Goal: Task Accomplishment & Management: Complete application form

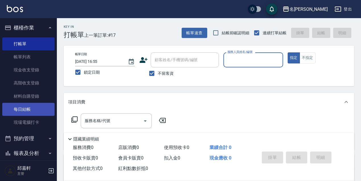
scroll to position [57, 0]
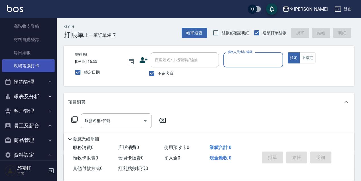
click at [25, 64] on link "現場電腦打卡" at bounding box center [28, 65] width 52 height 13
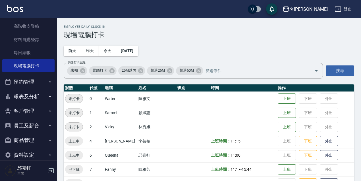
scroll to position [116, 0]
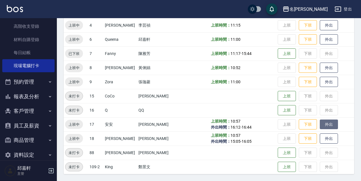
click at [325, 122] on button "外出" at bounding box center [328, 125] width 18 height 10
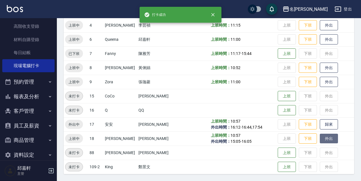
click at [329, 139] on button "外出" at bounding box center [328, 139] width 18 height 10
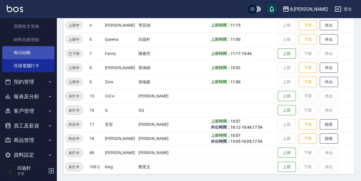
scroll to position [0, 0]
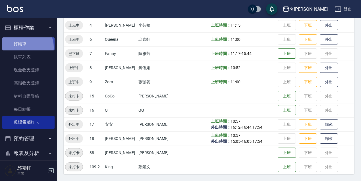
click at [22, 47] on link "打帳單" at bounding box center [28, 43] width 52 height 13
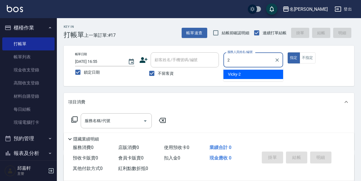
type input "Vicky-2"
type button "true"
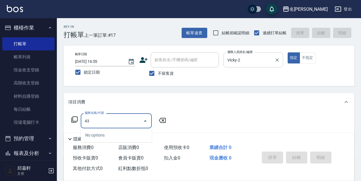
type input "4"
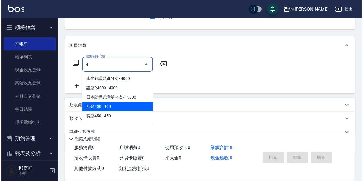
scroll to position [83, 0]
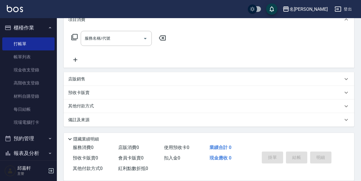
click at [74, 39] on icon at bounding box center [74, 37] width 7 height 7
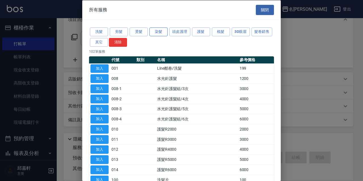
click at [154, 31] on button "染髮" at bounding box center [159, 32] width 18 height 9
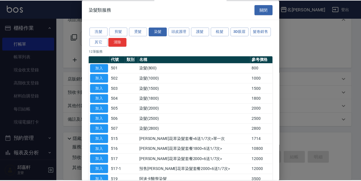
scroll to position [35, 0]
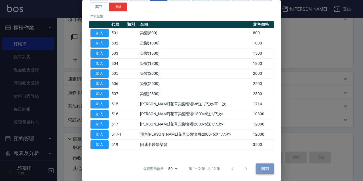
click at [257, 168] on button "關閉" at bounding box center [265, 169] width 18 height 11
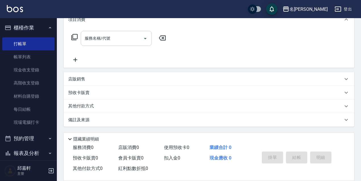
click at [112, 41] on input "服務名稱/代號" at bounding box center [111, 39] width 57 height 10
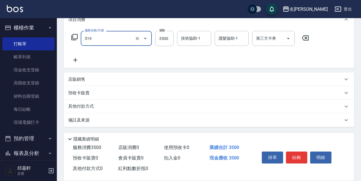
type input "阿速卡醫學染髮(519)"
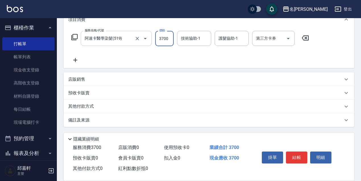
type input "3700"
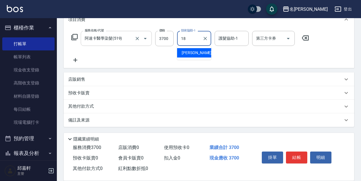
type input "[PERSON_NAME]-18"
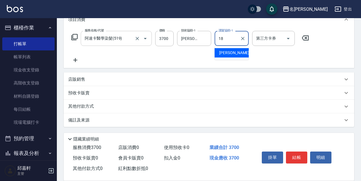
type input "[PERSON_NAME]-18"
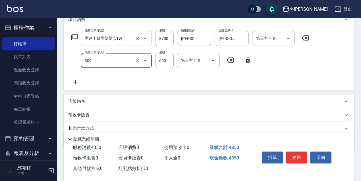
type input "剪髮650(309)"
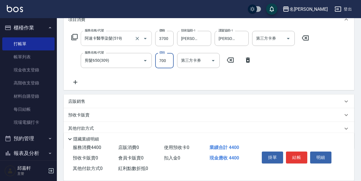
type input "700"
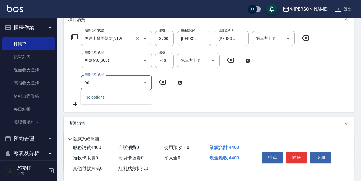
type input "9"
type input "保濕護髮(809)"
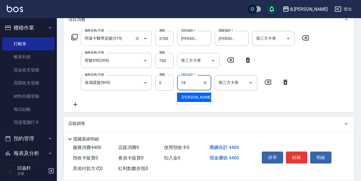
type input "[PERSON_NAME]-18"
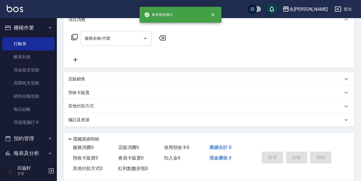
scroll to position [0, 0]
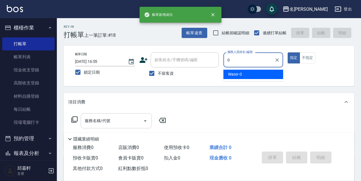
type input "Water-0"
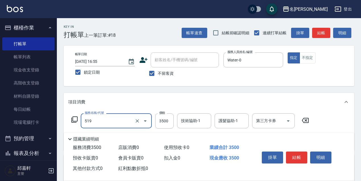
type input "阿速卡醫學染髮(519)"
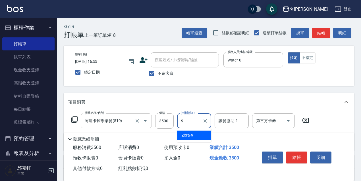
type input "Zora-9"
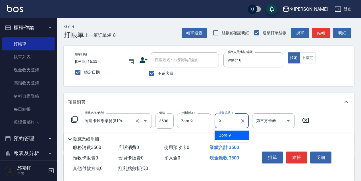
type input "Zora-9"
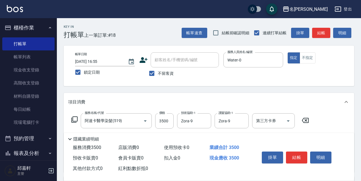
scroll to position [57, 0]
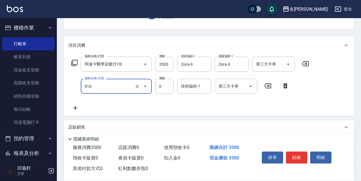
type input "結構式護髮/技術輔助(810)"
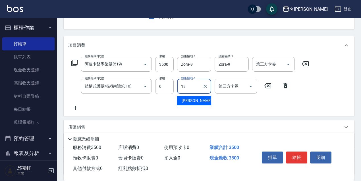
type input "[PERSON_NAME]-18"
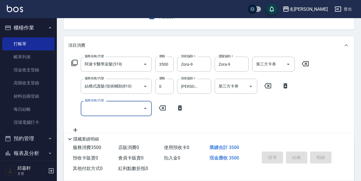
scroll to position [55, 0]
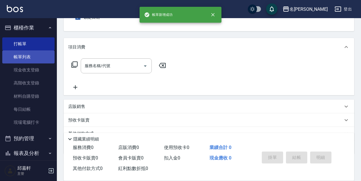
click at [16, 60] on link "帳單列表" at bounding box center [28, 57] width 52 height 13
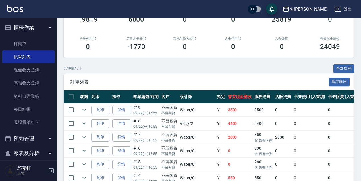
scroll to position [114, 0]
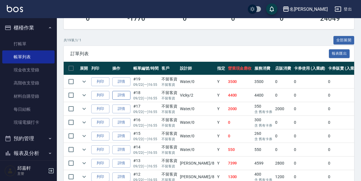
click at [124, 96] on link "詳情" at bounding box center [121, 95] width 18 height 9
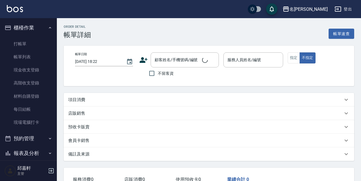
type input "[DATE] 16:55"
checkbox input "true"
type input "Vicky-2"
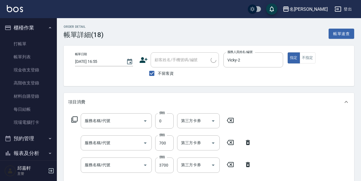
scroll to position [55, 0]
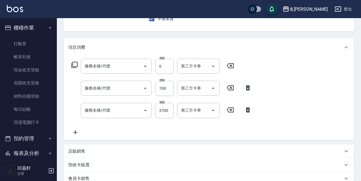
type input "保濕護髮(809)"
type input "剪髮650(309)"
type input "阿速卡醫學染髮(519)"
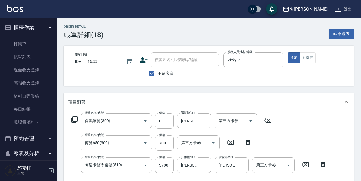
scroll to position [57, 0]
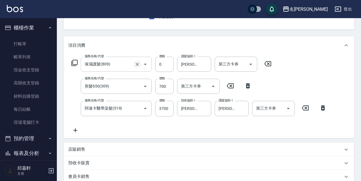
click at [139, 64] on icon "Clear" at bounding box center [137, 65] width 6 height 6
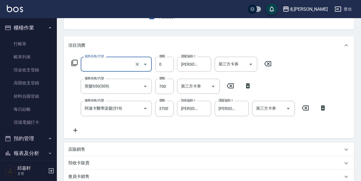
type input "保濕護髮(809)"
click at [270, 63] on icon at bounding box center [267, 63] width 7 height 5
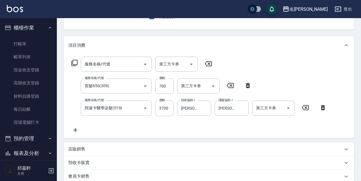
click at [205, 63] on icon at bounding box center [208, 63] width 14 height 7
click at [231, 65] on div "服務名稱/代號 服務名稱/代號 第三方卡券 第三方卡券 服務名稱/代號 剪髮650(309) 服務名稱/代號 價格 700 價格 第三方卡券 第三方卡券 服務…" at bounding box center [198, 95] width 261 height 77
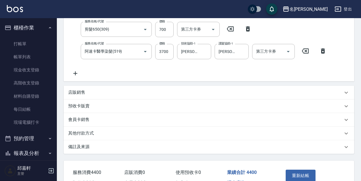
scroll to position [142, 0]
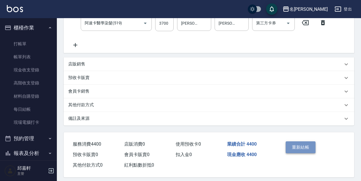
click at [291, 146] on button "重新結帳" at bounding box center [300, 148] width 30 height 12
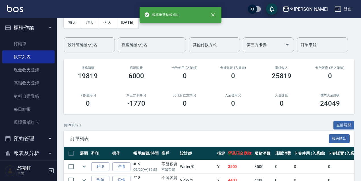
scroll to position [142, 0]
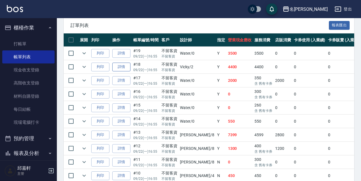
click at [127, 65] on link "詳情" at bounding box center [121, 67] width 18 height 9
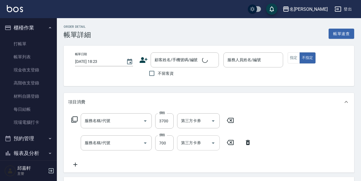
scroll to position [41, 0]
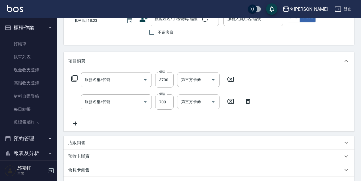
type input "[DATE] 16:55"
checkbox input "true"
type input "Vicky-2"
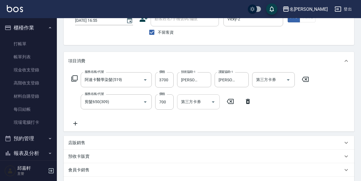
type input "阿速卡醫學染髮(519)"
type input "剪髮650(309)"
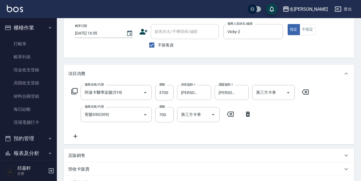
scroll to position [0, 0]
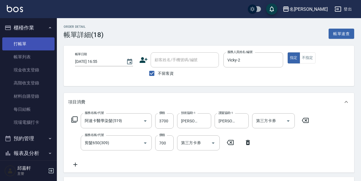
click at [37, 39] on link "打帳單" at bounding box center [28, 43] width 52 height 13
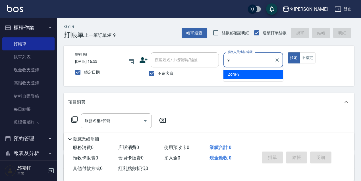
type input "Zora-9"
type button "true"
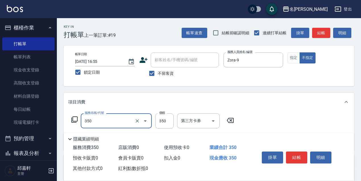
type input "洗髮350(350)"
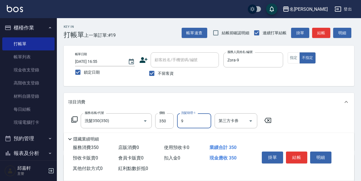
type input "Zora-9"
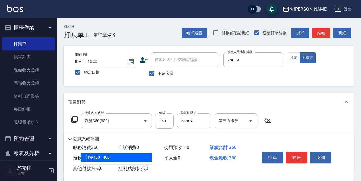
scroll to position [28, 0]
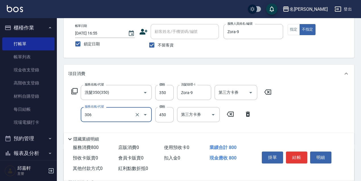
type input "剪髮450(306)"
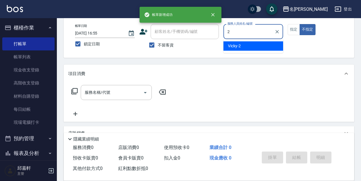
type input "Vicky-2"
type button "false"
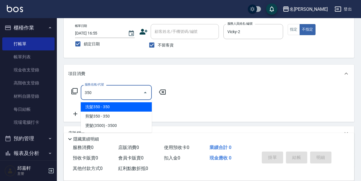
type input "洗髮350(350)"
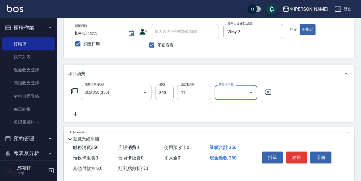
type input "安安-17"
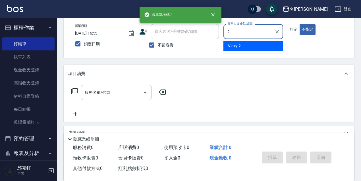
type input "Vicky-2"
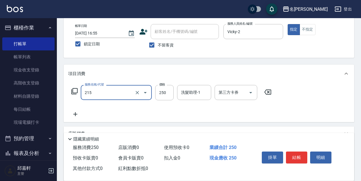
type input "洗髮卷<抵>250(215)"
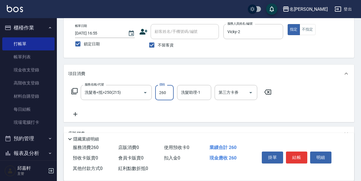
type input "260"
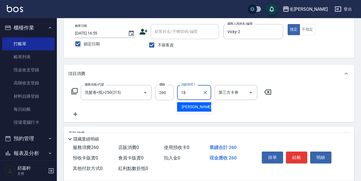
type input "[PERSON_NAME]-18"
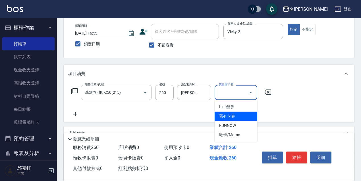
type input "舊有卡券"
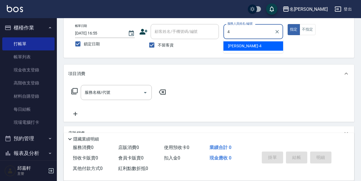
type input "[PERSON_NAME]-4"
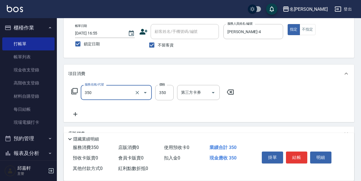
type input "洗髮350(350)"
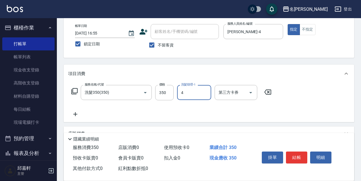
type input "[PERSON_NAME]-4"
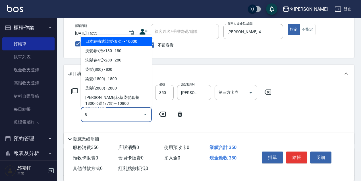
type input "日本結構式護髮<8次>(117)"
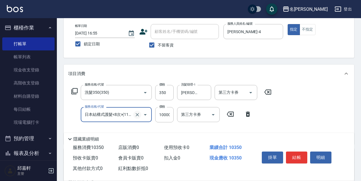
click at [137, 114] on icon "Clear" at bounding box center [137, 115] width 6 height 6
type input "剪髮550(308)"
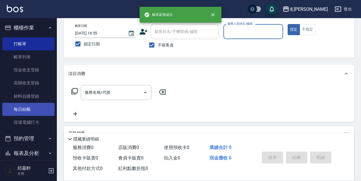
click at [27, 108] on link "每日結帳" at bounding box center [28, 109] width 52 height 13
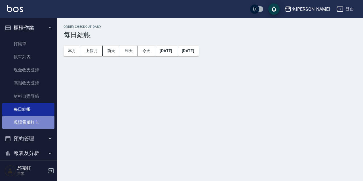
click at [30, 120] on link "現場電腦打卡" at bounding box center [28, 122] width 52 height 13
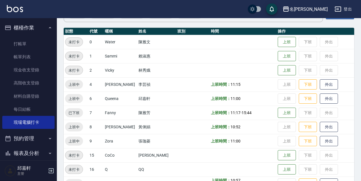
scroll to position [114, 0]
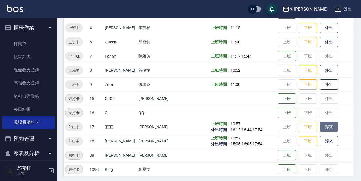
click at [327, 128] on button "歸來" at bounding box center [328, 127] width 18 height 10
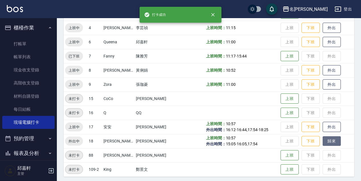
click at [326, 140] on button "歸來" at bounding box center [331, 142] width 18 height 10
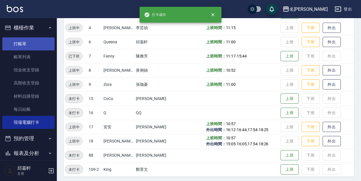
click at [44, 40] on link "打帳單" at bounding box center [28, 43] width 52 height 13
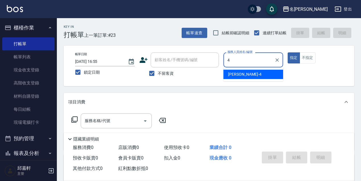
type input "[PERSON_NAME]-4"
type button "true"
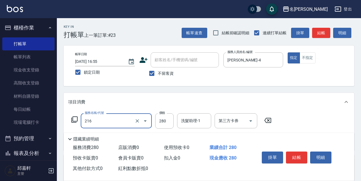
type input "洗髮卷<抵>280(216)"
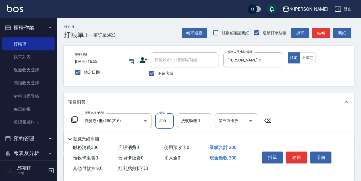
type input "300"
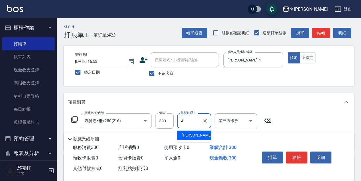
type input "[PERSON_NAME]-4"
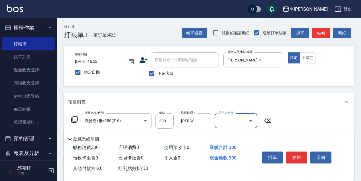
scroll to position [28, 0]
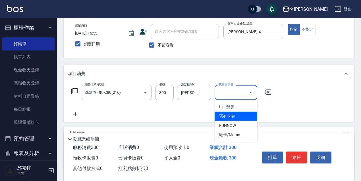
type input "舊有卡券"
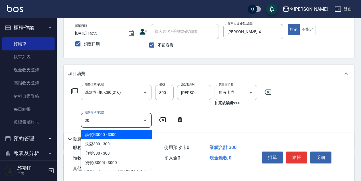
type input "302"
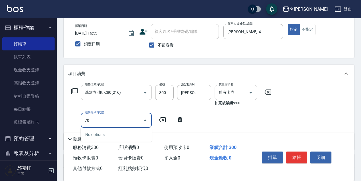
type input "7"
type input "9"
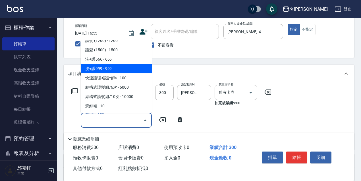
scroll to position [852, 0]
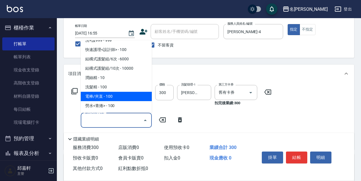
click at [110, 100] on span "電棒/夾直 - 100" at bounding box center [116, 96] width 71 height 9
type input "電棒/夾直(803)"
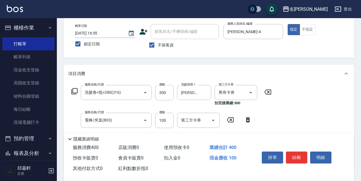
scroll to position [85, 0]
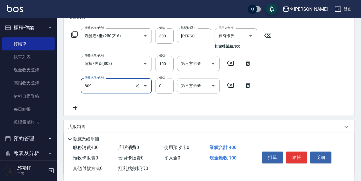
type input "保濕護髮(809)"
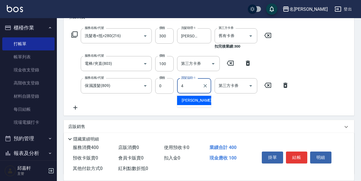
type input "[PERSON_NAME]-4"
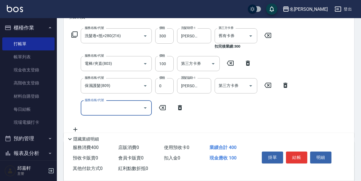
scroll to position [155, 0]
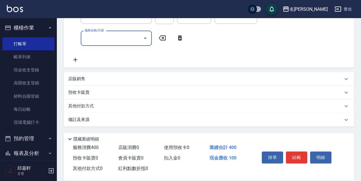
click at [102, 90] on div "預收卡販賣" at bounding box center [205, 93] width 274 height 6
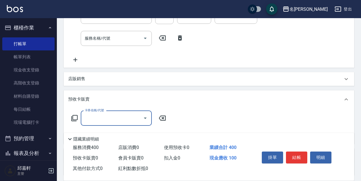
scroll to position [0, 0]
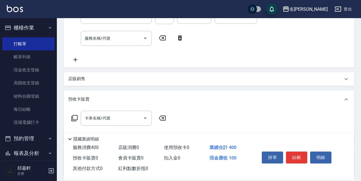
click at [74, 119] on icon at bounding box center [74, 118] width 7 height 7
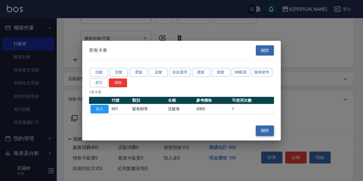
click at [269, 131] on button "關閉" at bounding box center [265, 131] width 18 height 11
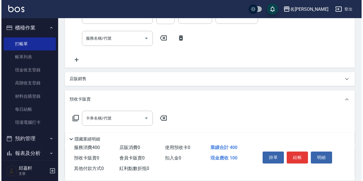
scroll to position [98, 0]
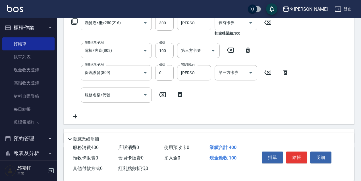
click at [180, 92] on icon at bounding box center [180, 94] width 4 height 5
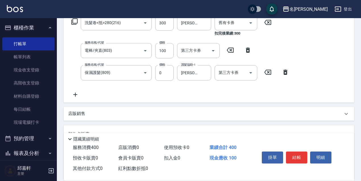
click at [74, 24] on icon at bounding box center [74, 21] width 6 height 6
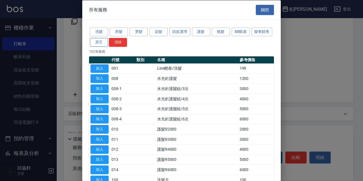
click at [108, 41] on button "其它" at bounding box center [99, 42] width 18 height 9
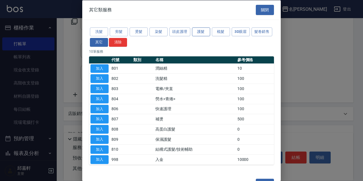
click at [208, 31] on button "護髮" at bounding box center [201, 32] width 18 height 9
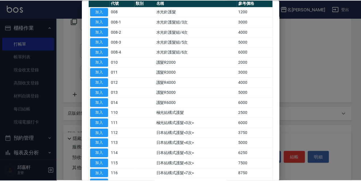
scroll to position [85, 0]
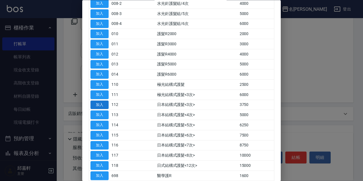
click at [95, 104] on button "加入" at bounding box center [100, 105] width 18 height 9
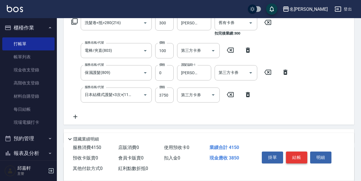
click at [301, 155] on button "結帳" at bounding box center [296, 158] width 21 height 12
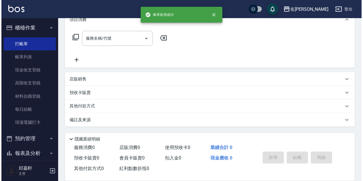
scroll to position [0, 0]
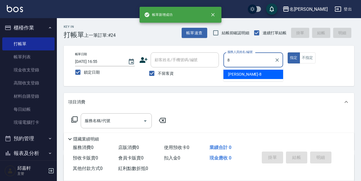
type input "[PERSON_NAME]-8"
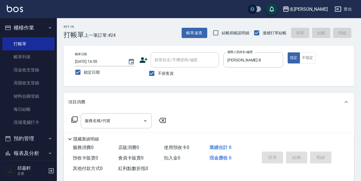
click at [70, 122] on div "服務名稱/代號 服務名稱/代號" at bounding box center [118, 121] width 101 height 15
click at [72, 122] on icon at bounding box center [74, 119] width 7 height 7
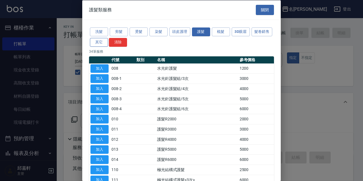
click at [108, 41] on button "其它" at bounding box center [99, 42] width 18 height 9
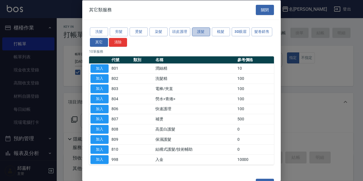
click at [202, 28] on button "護髮" at bounding box center [201, 32] width 18 height 9
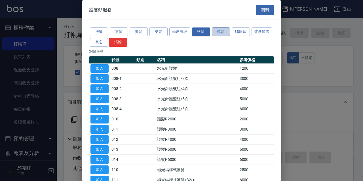
click at [218, 28] on button "梳髮" at bounding box center [221, 32] width 18 height 9
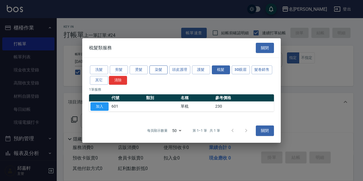
click at [164, 71] on button "染髮" at bounding box center [159, 70] width 18 height 9
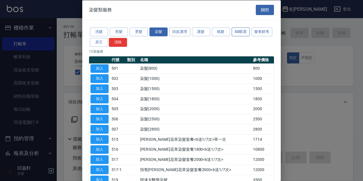
click at [243, 32] on button "3D眼眉" at bounding box center [241, 32] width 18 height 9
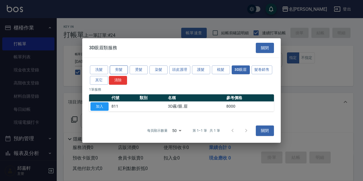
click at [127, 72] on button "剪髮" at bounding box center [119, 70] width 18 height 9
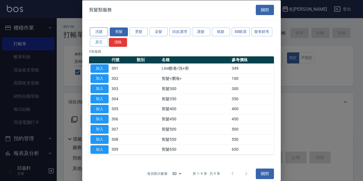
click at [99, 32] on button "洗髮" at bounding box center [99, 32] width 18 height 9
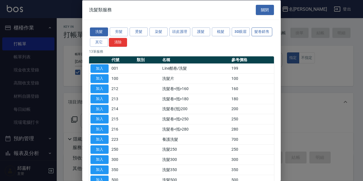
click at [252, 36] on button "髮卷銷售" at bounding box center [262, 32] width 21 height 9
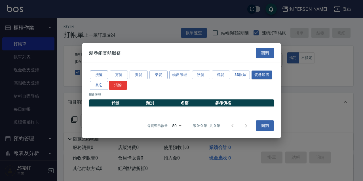
click at [103, 77] on button "洗髮" at bounding box center [99, 75] width 18 height 9
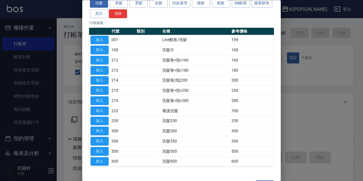
scroll to position [45, 0]
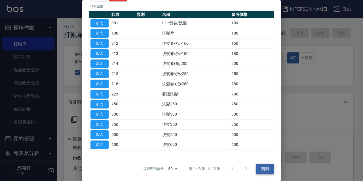
click at [258, 168] on button "關閉" at bounding box center [265, 169] width 18 height 11
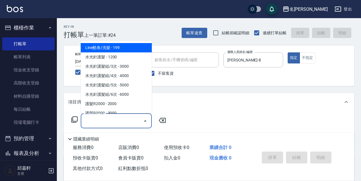
click at [118, 120] on input "服務名稱/代號" at bounding box center [111, 121] width 57 height 10
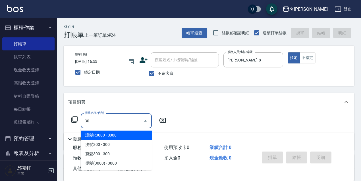
type input "3"
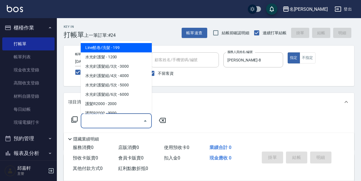
click at [72, 121] on icon at bounding box center [74, 120] width 6 height 6
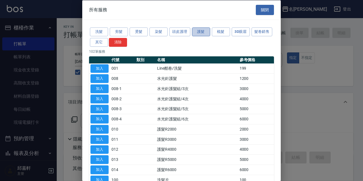
click at [202, 35] on button "護髮" at bounding box center [201, 32] width 18 height 9
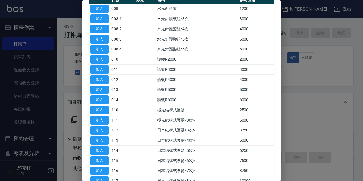
scroll to position [0, 0]
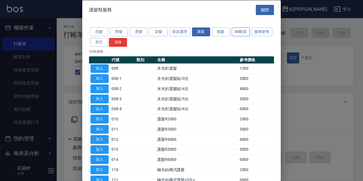
click at [239, 34] on button "3D眼眉" at bounding box center [241, 32] width 18 height 9
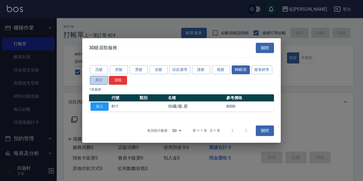
click at [101, 77] on button "其它" at bounding box center [99, 80] width 18 height 9
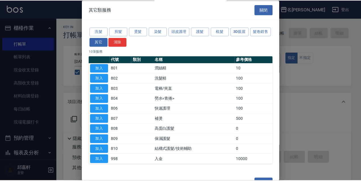
scroll to position [15, 0]
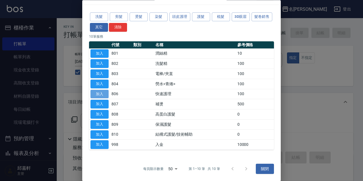
click at [104, 93] on button "加入" at bounding box center [100, 94] width 18 height 9
type input "快速護理(806)"
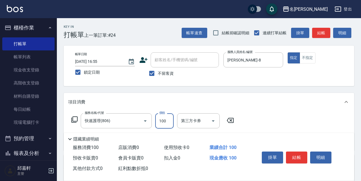
click at [162, 124] on input "100" at bounding box center [164, 121] width 18 height 15
type input "50"
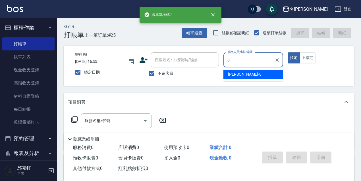
type input "[PERSON_NAME]-8"
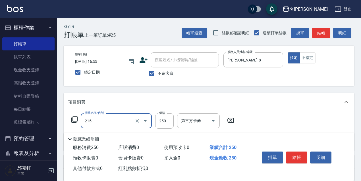
type input "洗髮卷<抵>250(215)"
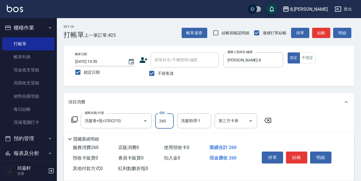
type input "260"
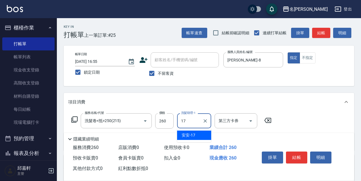
type input "安安-17"
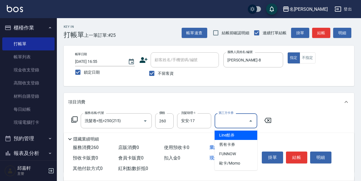
click at [228, 118] on input "第三方卡券" at bounding box center [231, 121] width 29 height 10
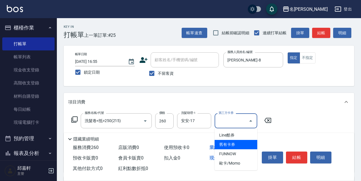
type input "舊有卡券"
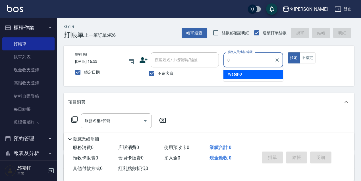
type input "Water-0"
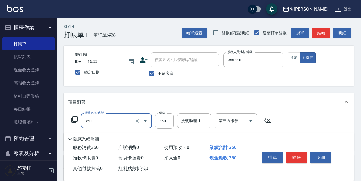
type input "洗髮350(350)"
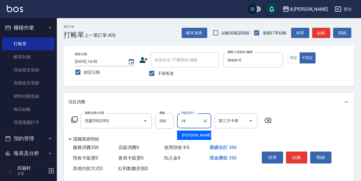
type input "[PERSON_NAME]-18"
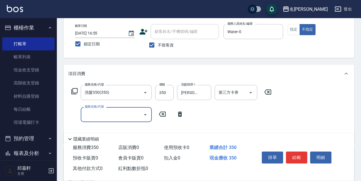
scroll to position [57, 0]
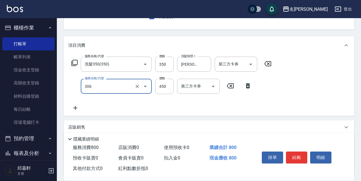
type input "剪髮450(306)"
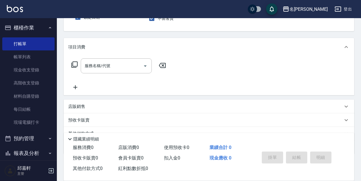
scroll to position [0, 0]
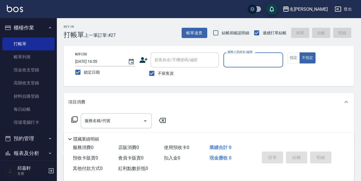
click at [299, 53] on button "不指定" at bounding box center [307, 58] width 16 height 11
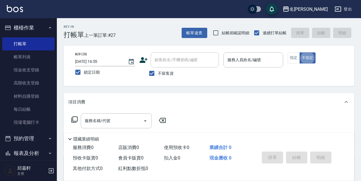
type button "false"
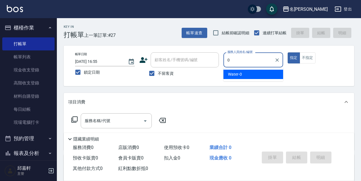
type input "Water-0"
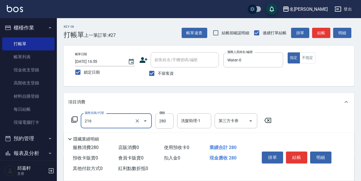
type input "洗髮卷<抵>280(216)"
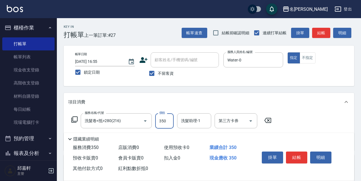
type input "350"
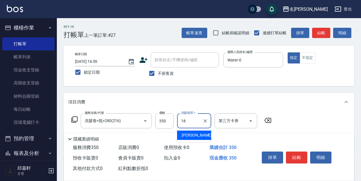
type input "[PERSON_NAME]-18"
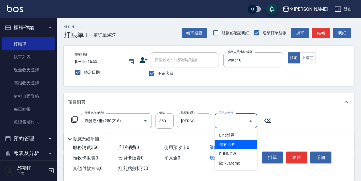
type input "舊有卡券"
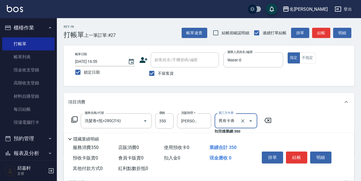
scroll to position [28, 0]
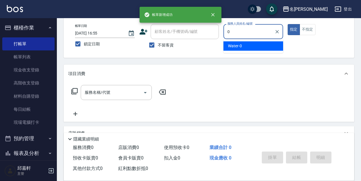
type input "Water-0"
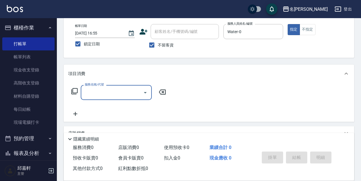
type input "3"
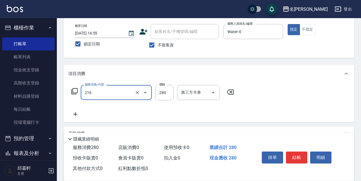
type input "洗髮卷<抵>280(216)"
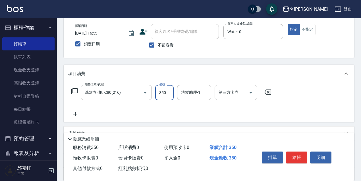
type input "350"
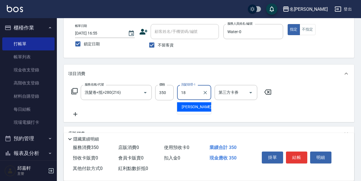
type input "[PERSON_NAME]-18"
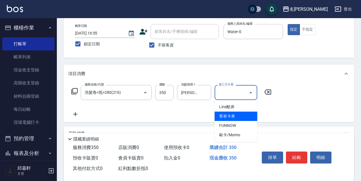
type input "舊有卡券"
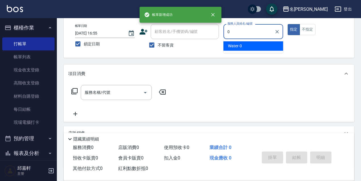
type input "Water-0"
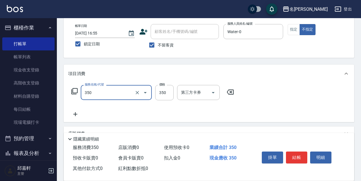
type input "洗髮350(350)"
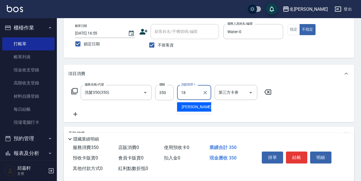
type input "[PERSON_NAME]-18"
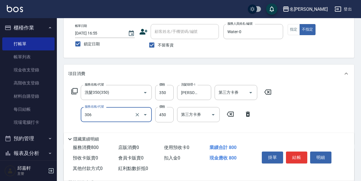
type input "剪髮450(306)"
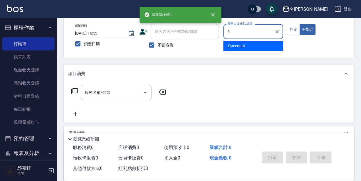
type input "Queena-6"
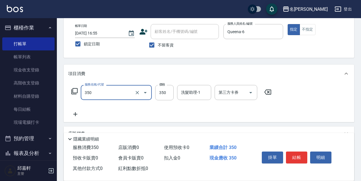
type input "洗髮350(350)"
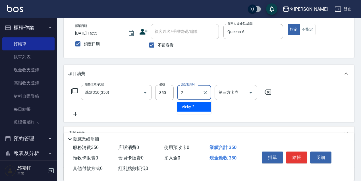
type input "Vicky-2"
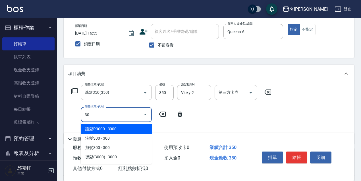
type input "3"
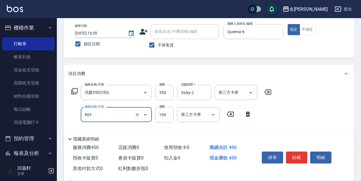
type input "電棒/夾直(803)"
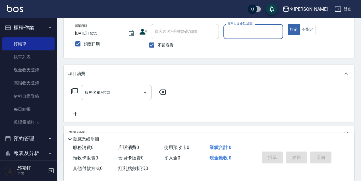
scroll to position [0, 0]
